Goal: Task Accomplishment & Management: Use online tool/utility

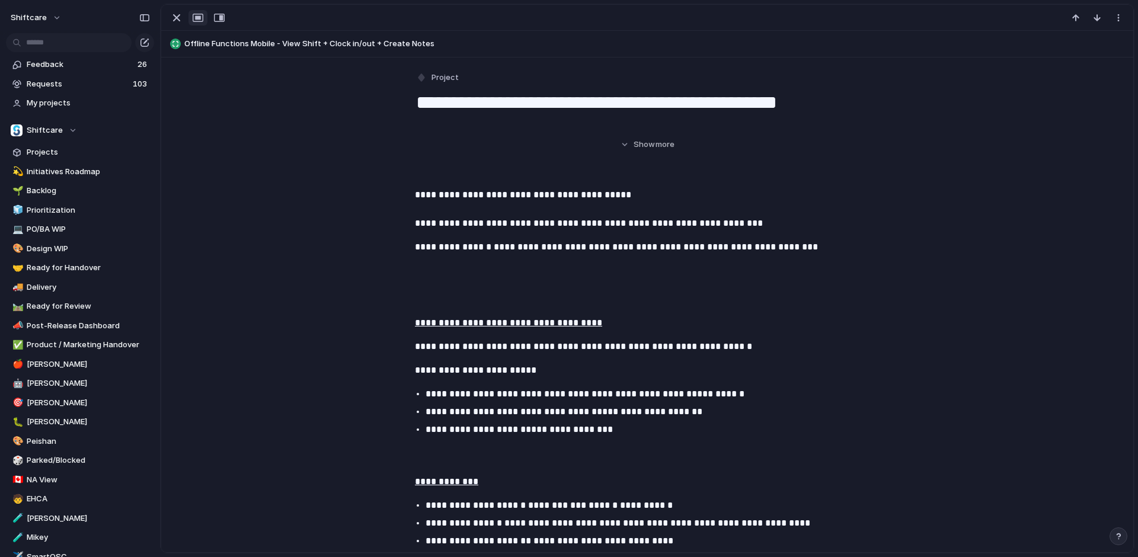
click at [202, 18] on div "button" at bounding box center [198, 17] width 11 height 9
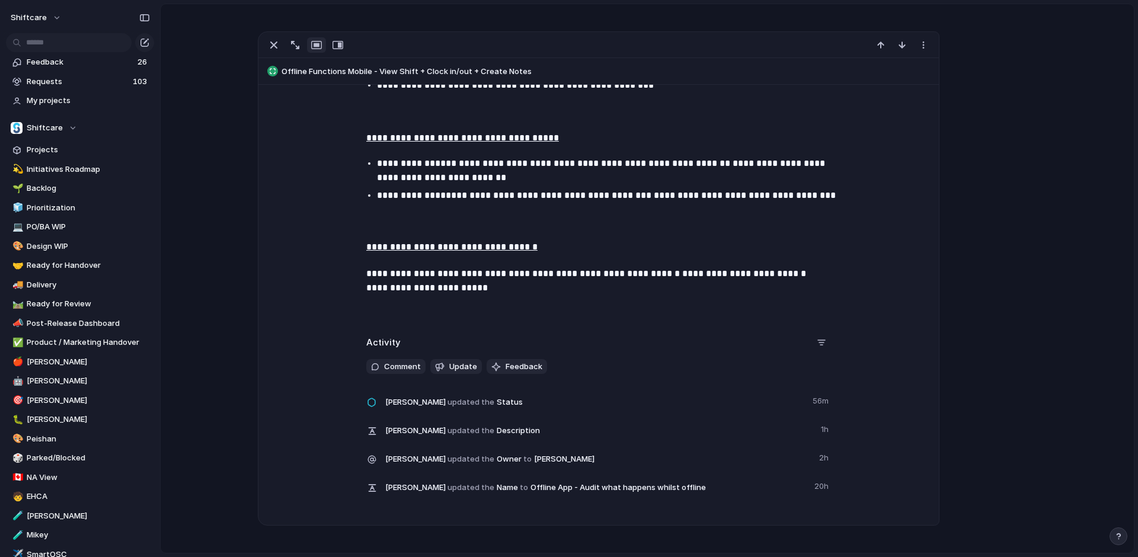
scroll to position [1082, 0]
